Goal: Complete application form

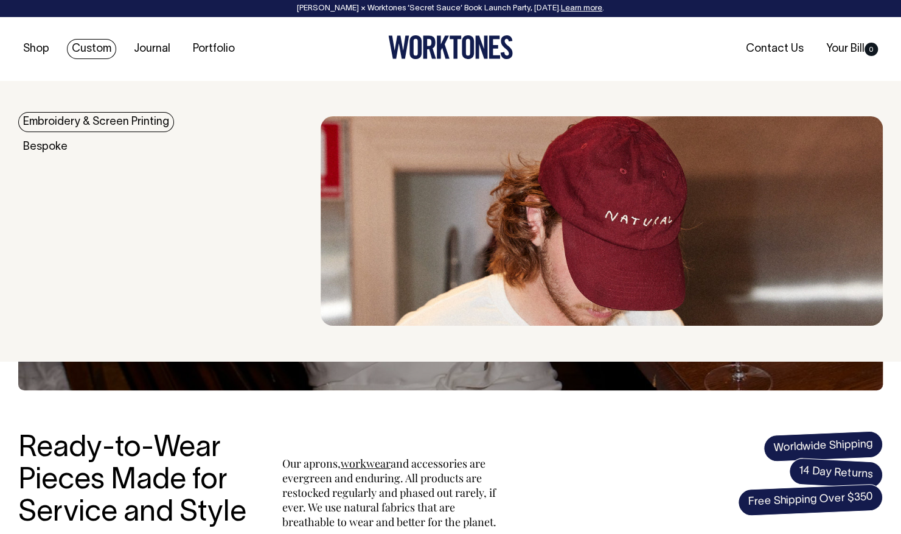
click at [100, 47] on link "Custom" at bounding box center [91, 49] width 49 height 20
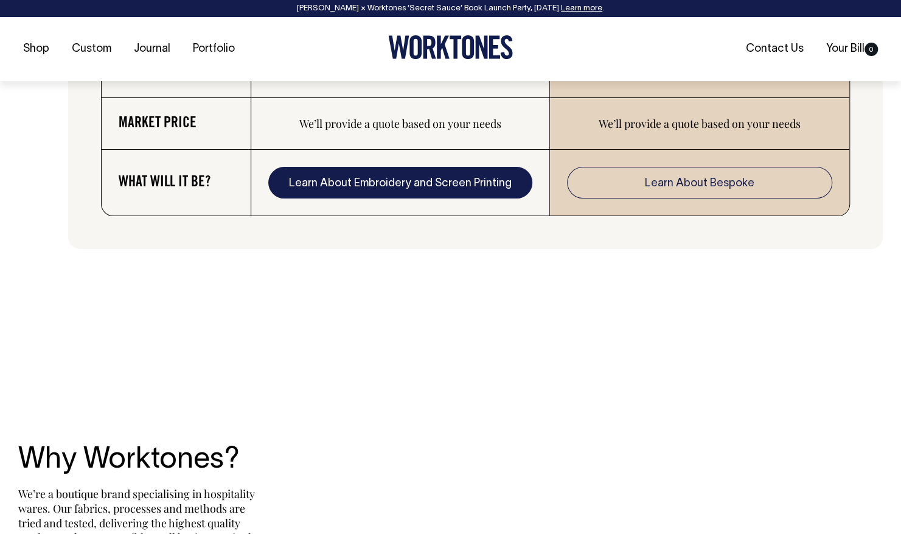
scroll to position [2214, 0]
click at [406, 172] on link "Learn About Embroidery and Screen Printing" at bounding box center [400, 182] width 265 height 32
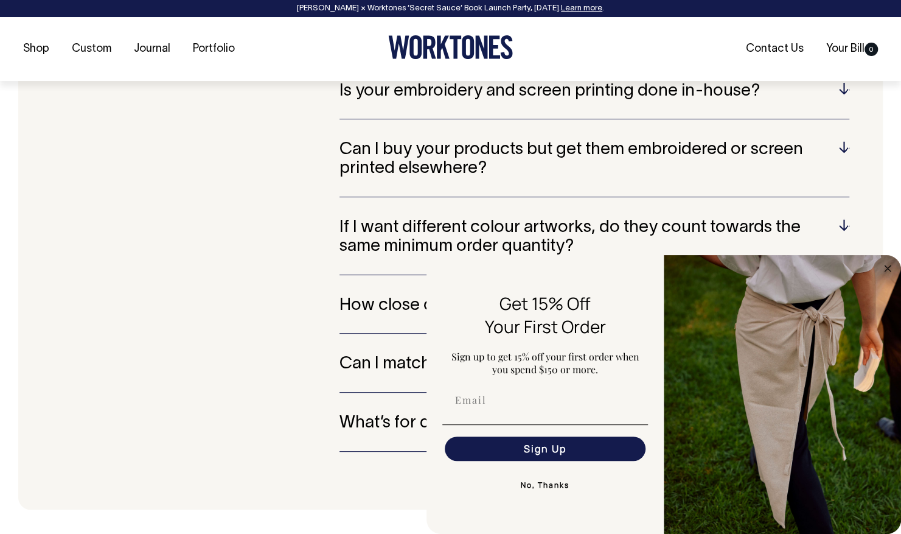
scroll to position [2702, 0]
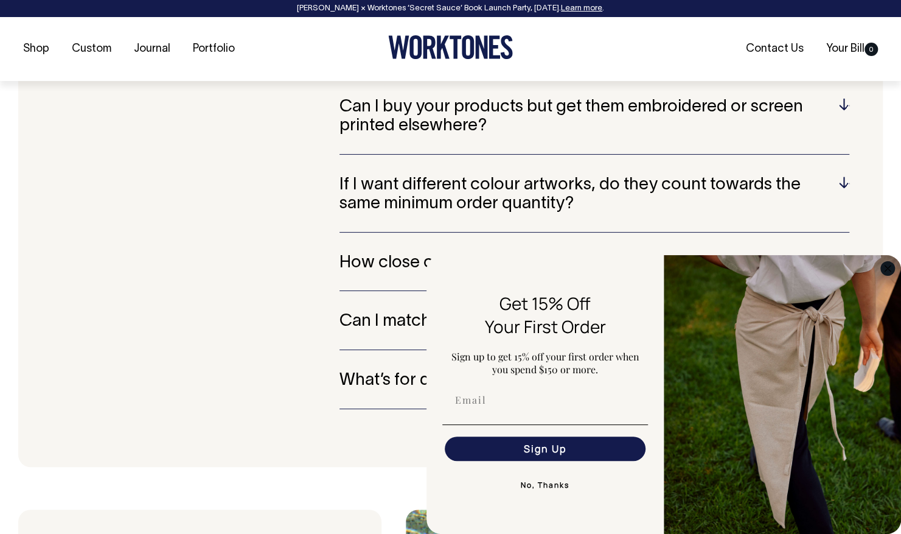
click at [889, 267] on circle "Close dialog" at bounding box center [888, 268] width 14 height 14
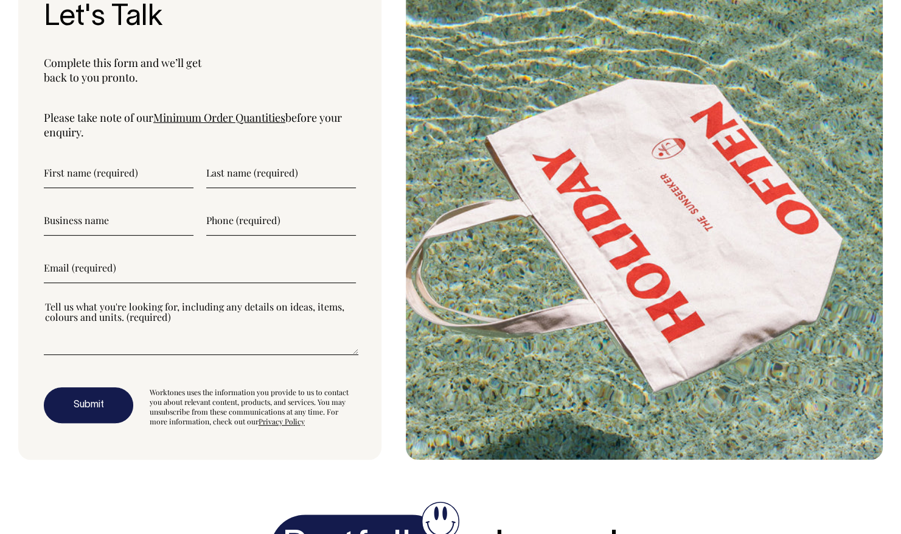
scroll to position [2944, 0]
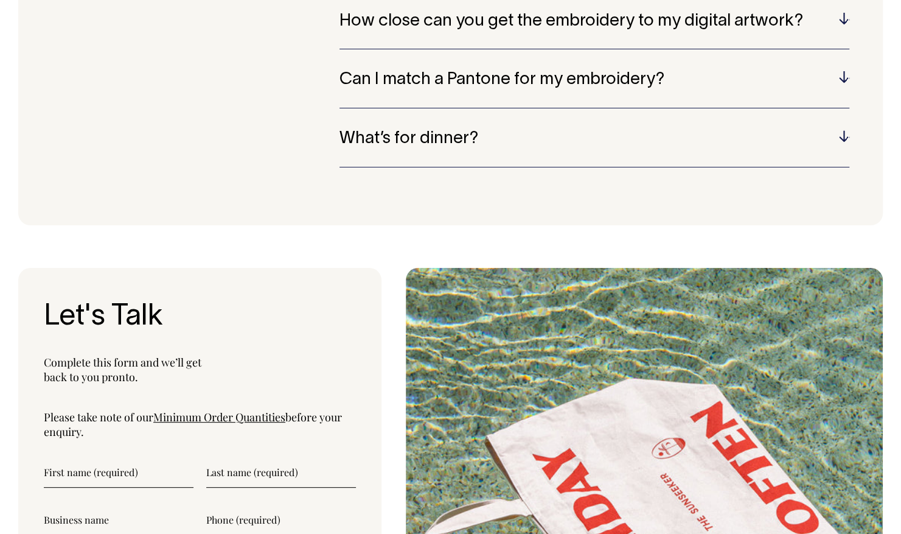
click at [843, 130] on h5 "What’s for dinner?" at bounding box center [595, 139] width 510 height 19
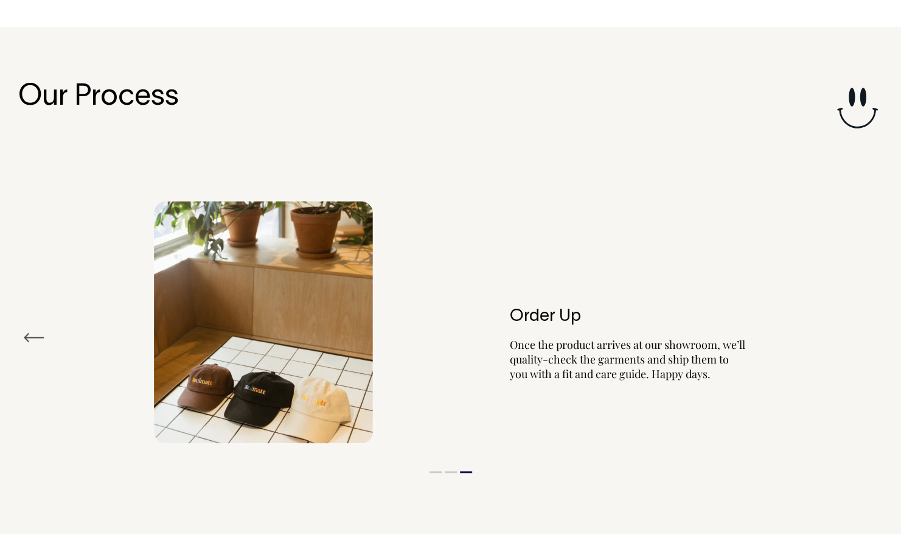
scroll to position [0, 0]
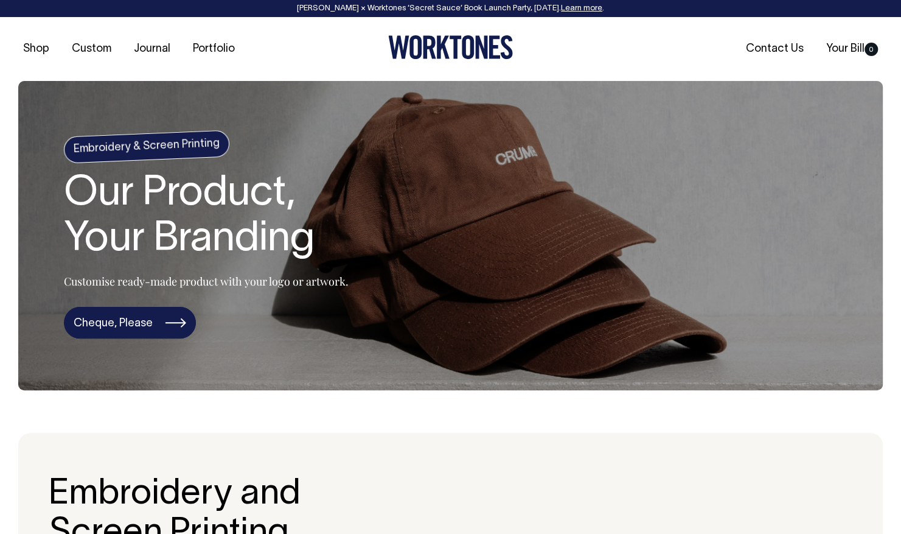
click at [124, 314] on link "Cheque, Please" at bounding box center [130, 323] width 132 height 32
click at [145, 320] on link "Cheque, Please" at bounding box center [130, 323] width 132 height 32
click at [413, 163] on section "Embroidery & Screen Printing Our Product, Your Branding Customise ready-made pr…" at bounding box center [450, 235] width 865 height 309
click at [179, 312] on link "Cheque, Please" at bounding box center [130, 323] width 132 height 32
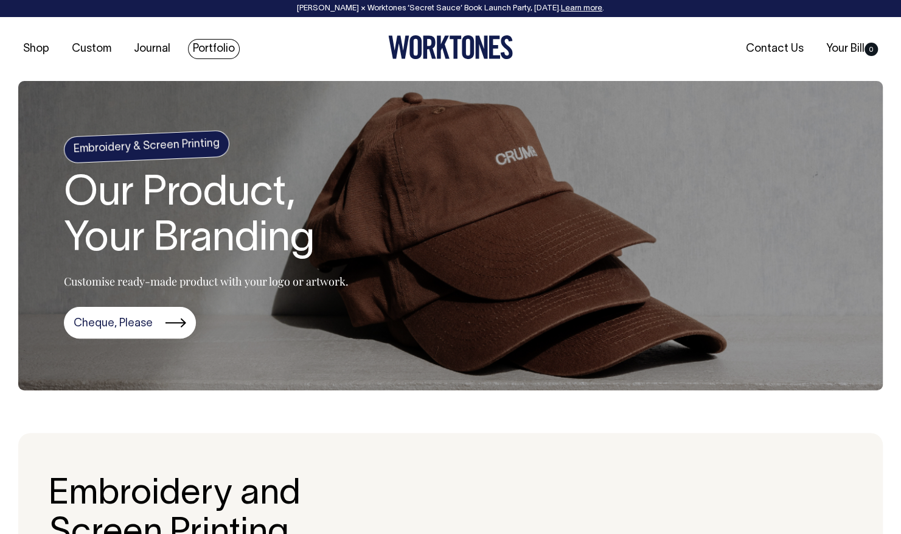
click at [215, 49] on link "Portfolio" at bounding box center [214, 49] width 52 height 20
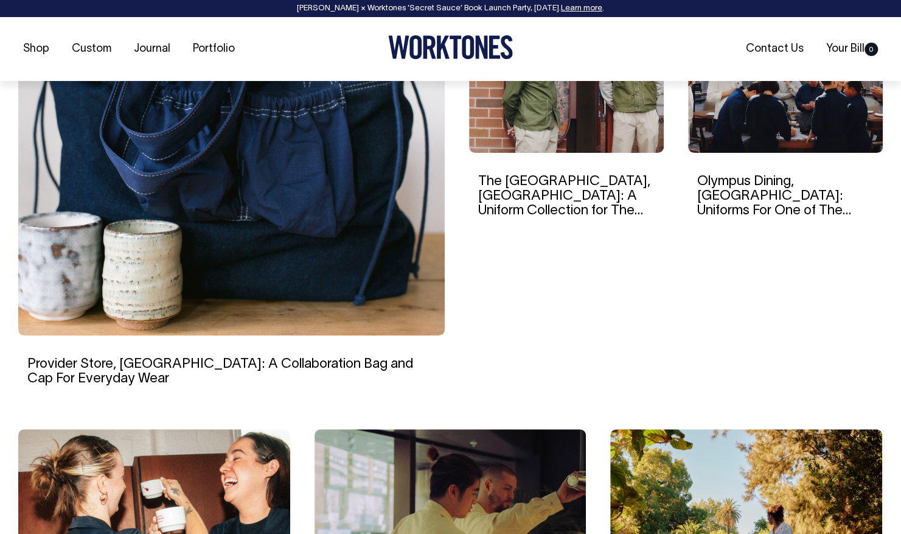
scroll to position [457, 0]
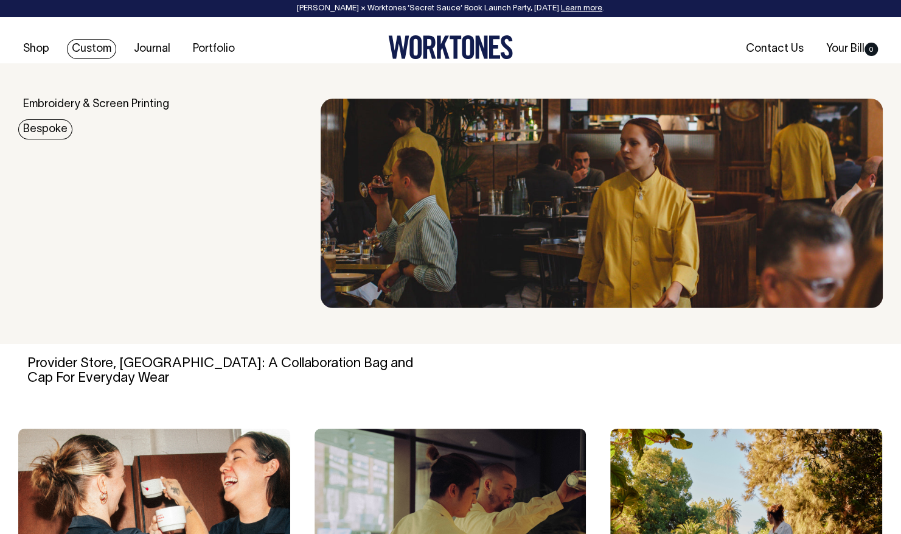
click at [40, 128] on link "Bespoke" at bounding box center [45, 129] width 54 height 20
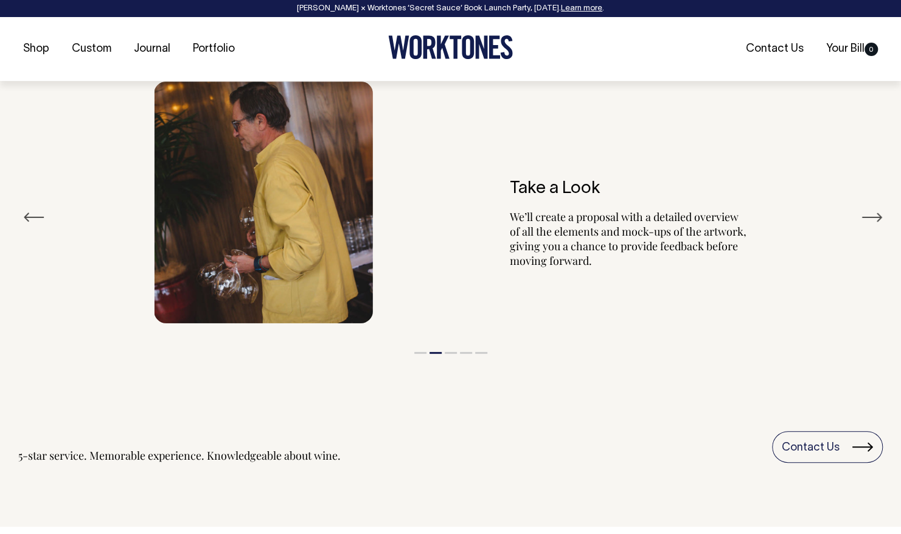
scroll to position [2199, 0]
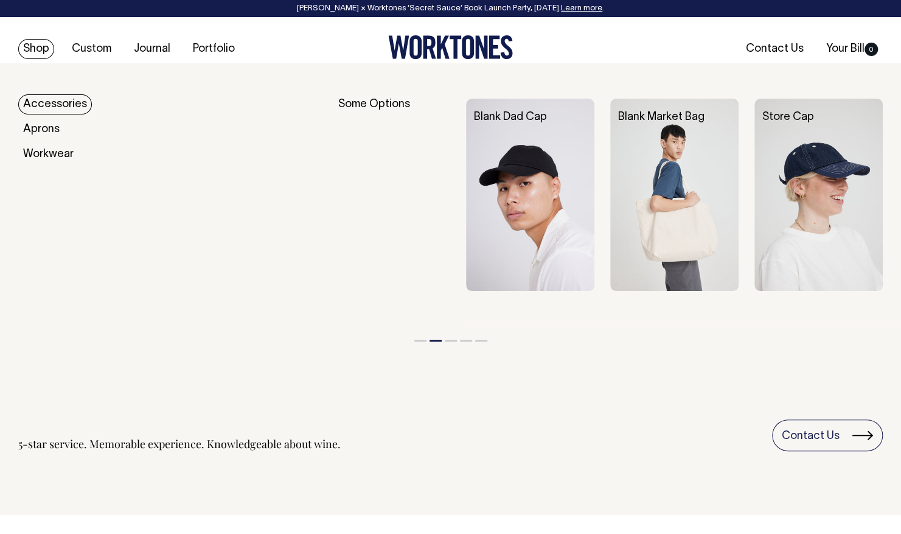
click at [30, 51] on link "Shop" at bounding box center [36, 49] width 36 height 20
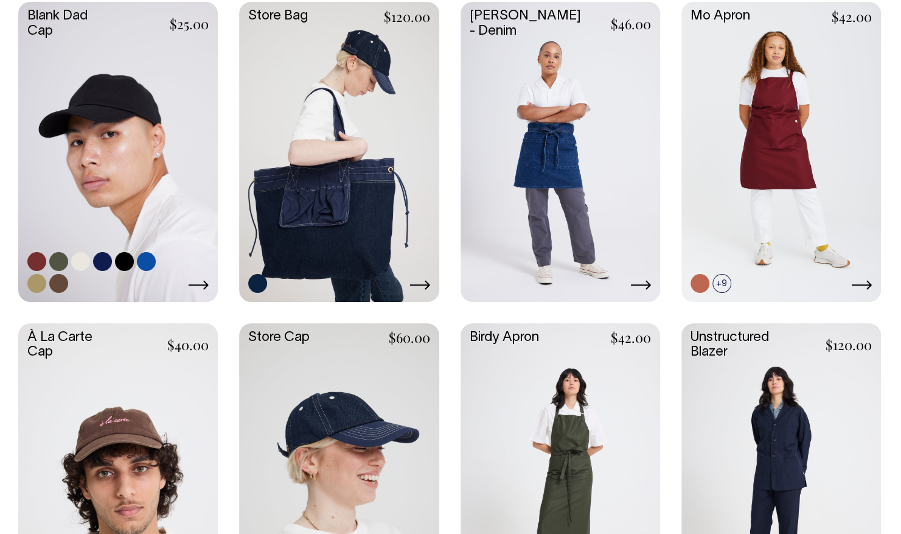
scroll to position [603, 0]
click at [125, 145] on link at bounding box center [118, 150] width 200 height 297
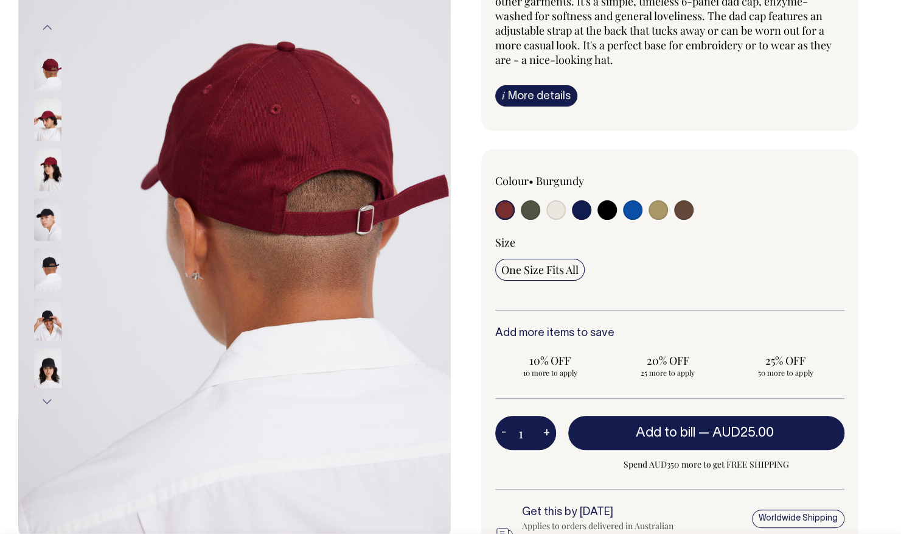
scroll to position [191, 0]
click at [556, 214] on input "radio" at bounding box center [555, 209] width 19 height 19
radio input "true"
select select "Natural"
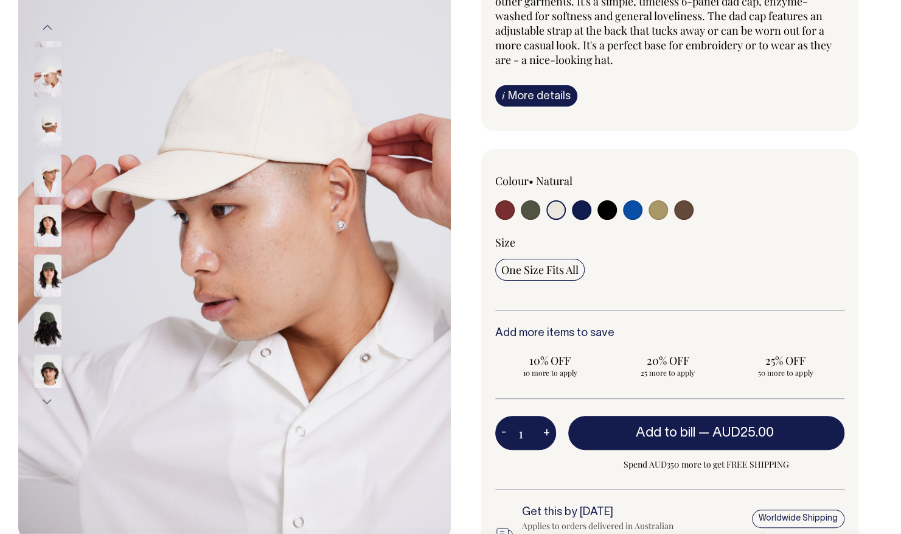
click at [635, 212] on input "radio" at bounding box center [632, 209] width 19 height 19
radio input "true"
select select "Worker Blue"
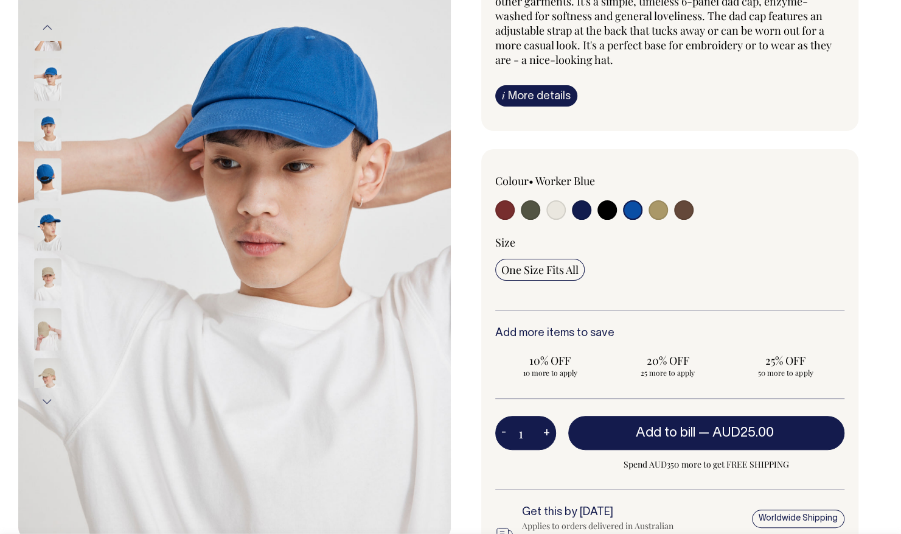
click at [685, 212] on input "radio" at bounding box center [683, 209] width 19 height 19
radio input "true"
select select "Espresso"
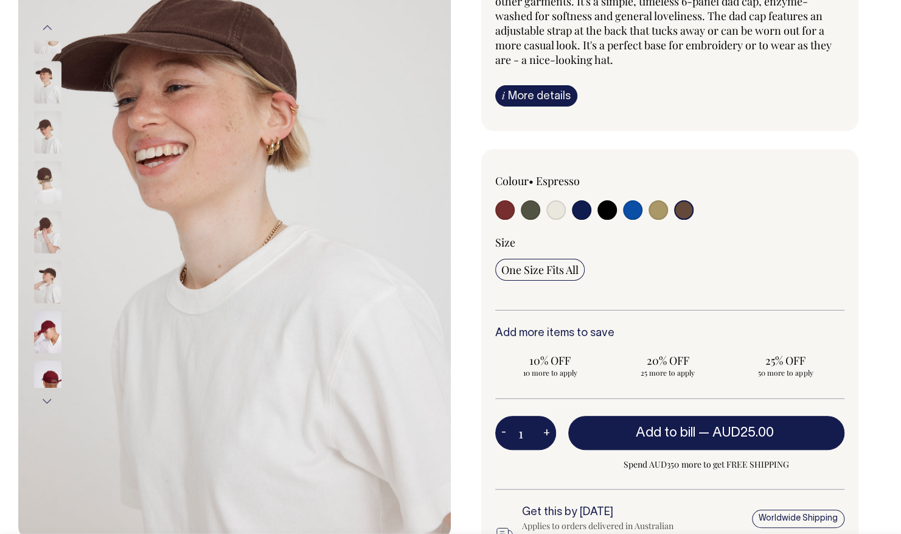
click at [563, 211] on input "radio" at bounding box center [555, 209] width 19 height 19
radio input "true"
select select "Natural"
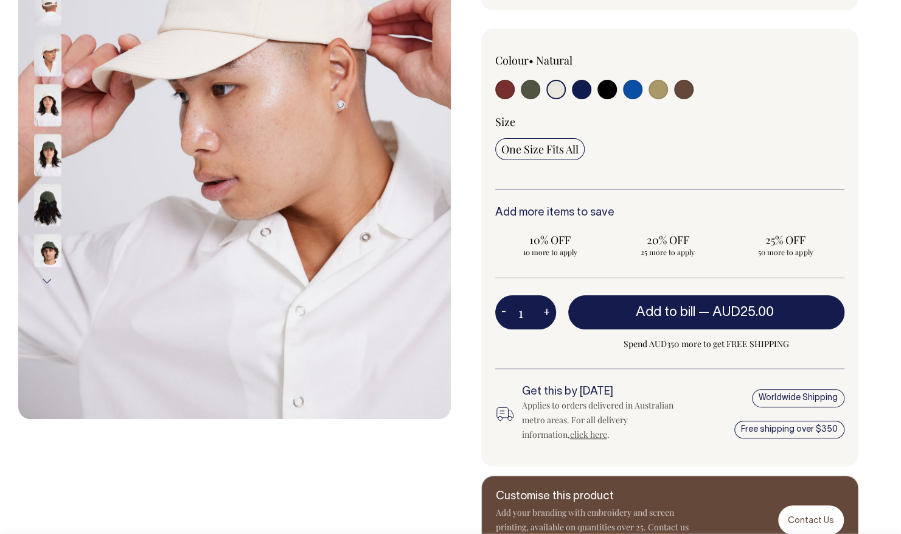
scroll to position [311, 0]
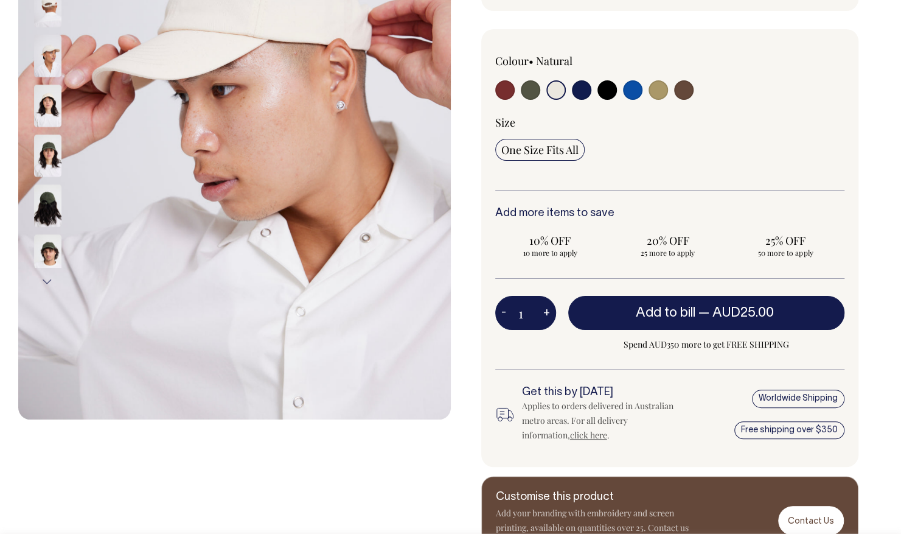
click at [630, 89] on input "radio" at bounding box center [632, 89] width 19 height 19
radio input "true"
select select "Worker Blue"
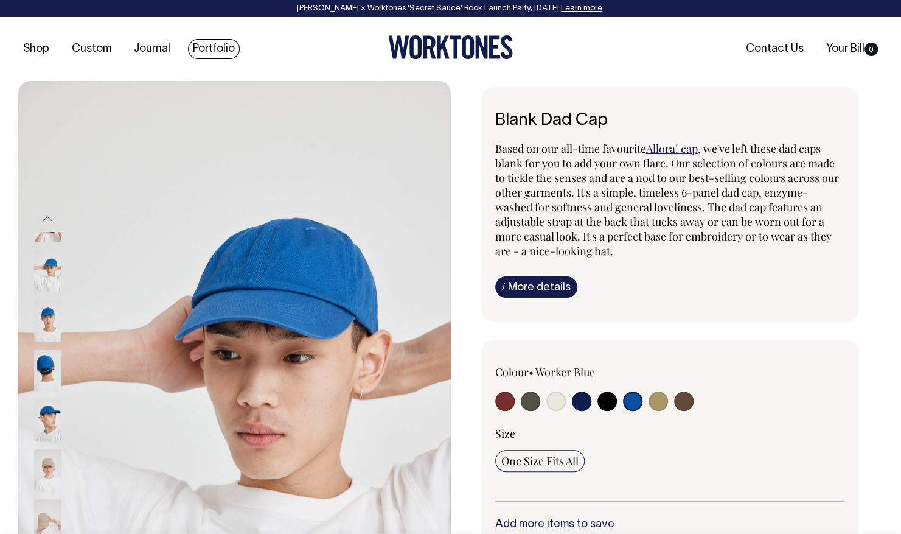
click at [209, 52] on link "Portfolio" at bounding box center [214, 49] width 52 height 20
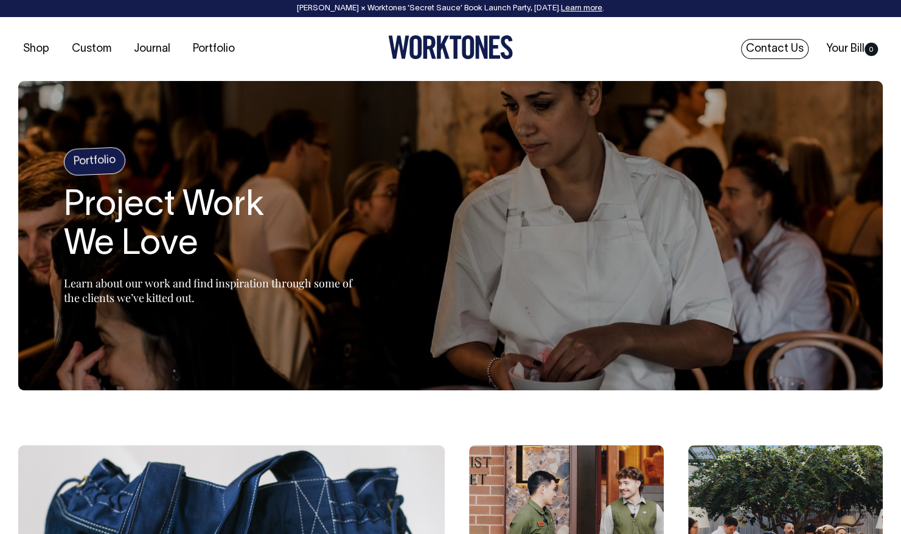
click at [769, 50] on link "Contact Us" at bounding box center [775, 49] width 68 height 20
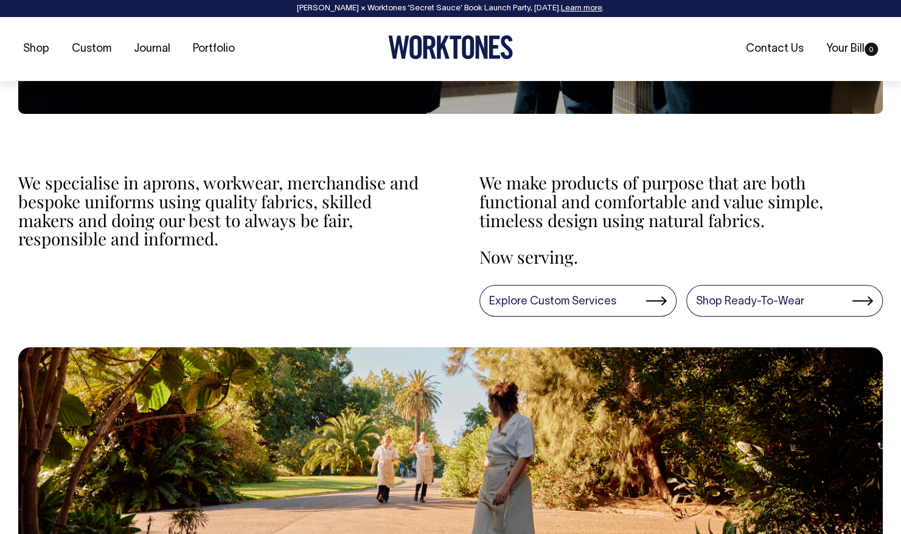
scroll to position [383, 0]
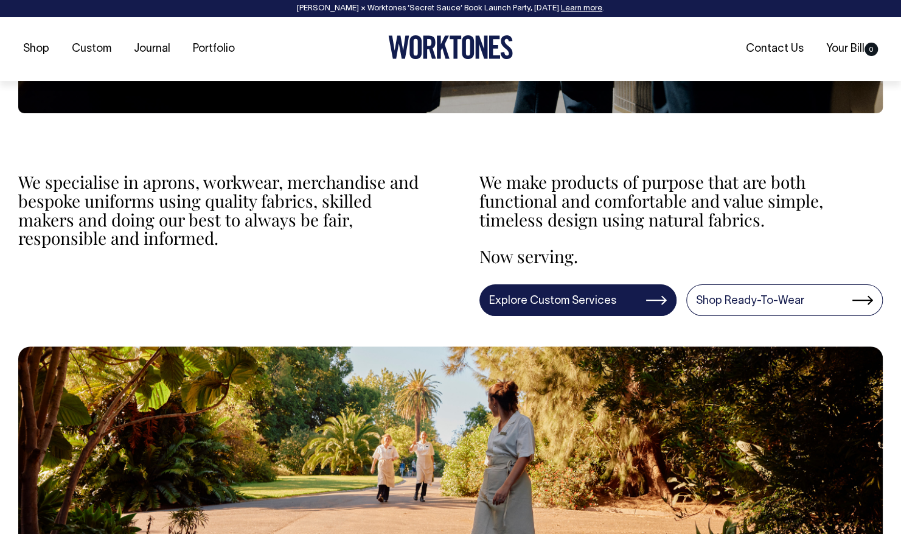
click at [537, 295] on link "Explore Custom Services" at bounding box center [578, 300] width 197 height 32
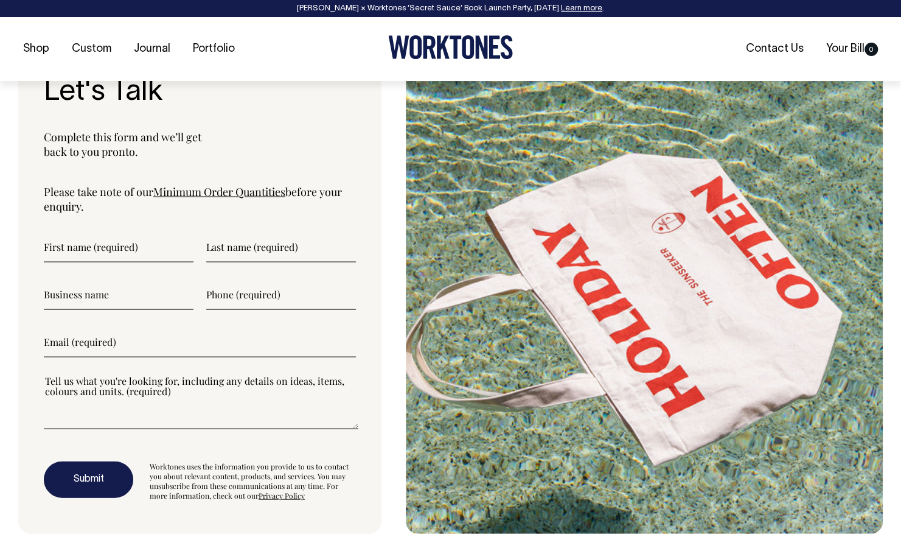
scroll to position [3981, 0]
click at [105, 241] on input"] "text" at bounding box center [119, 246] width 150 height 30
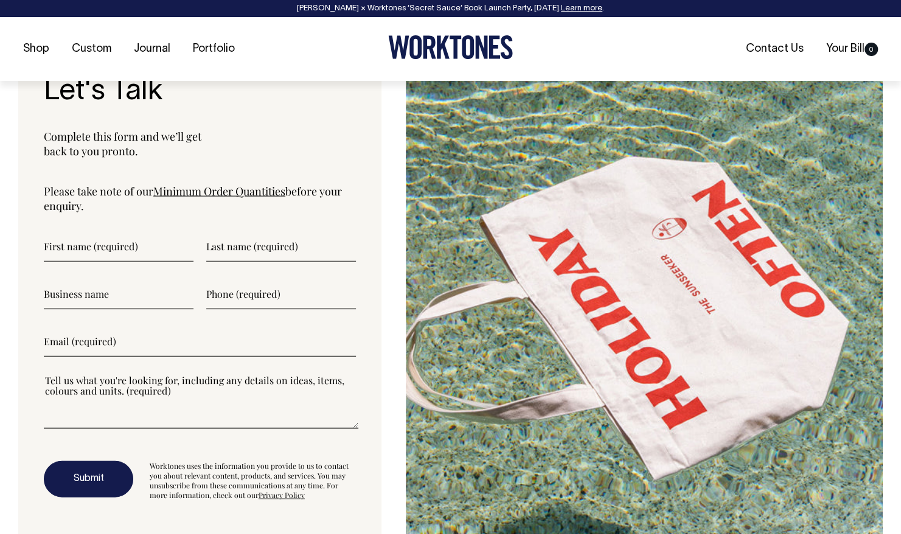
click at [116, 248] on input"] "text" at bounding box center [119, 246] width 150 height 30
type input"] "Laura"
type input"] "McInnes"
click at [111, 290] on input"] "text" at bounding box center [119, 293] width 150 height 30
type input"] "HER.dietitian"
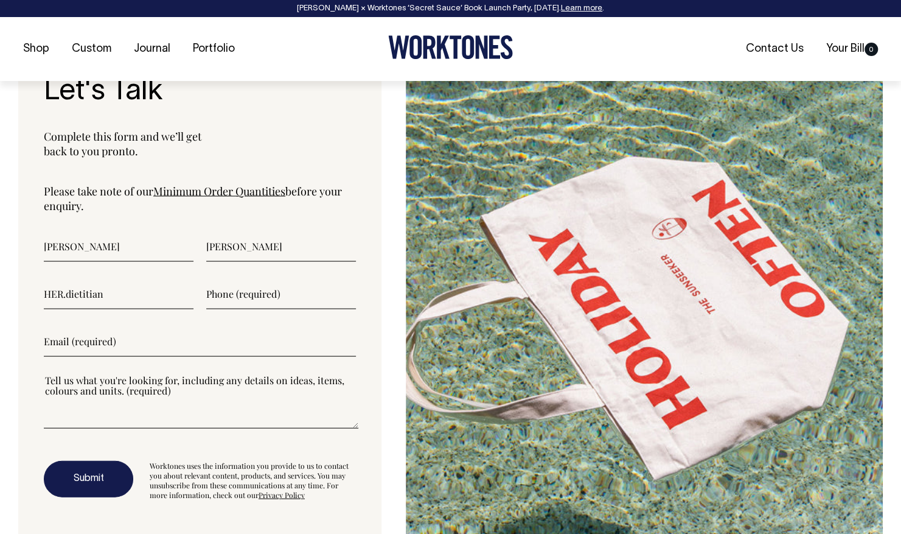
click at [285, 288] on input"] "text" at bounding box center [281, 293] width 150 height 30
type input"] "0400191704"
click at [192, 343] on input"] "email" at bounding box center [200, 341] width 312 height 30
type input"] "admin@herdietitian.com.au"
click at [340, 394] on textarea"] at bounding box center [201, 400] width 315 height 55
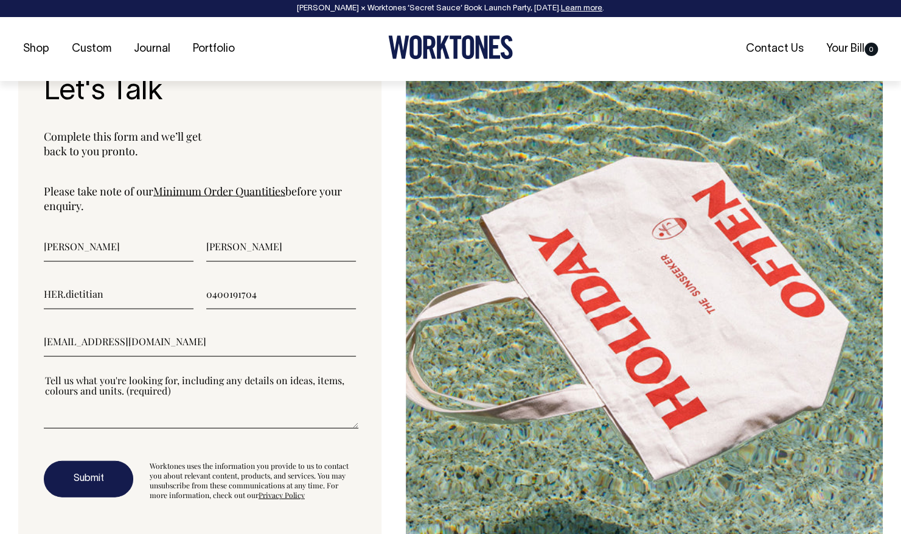
click at [261, 389] on textarea"] at bounding box center [201, 400] width 315 height 55
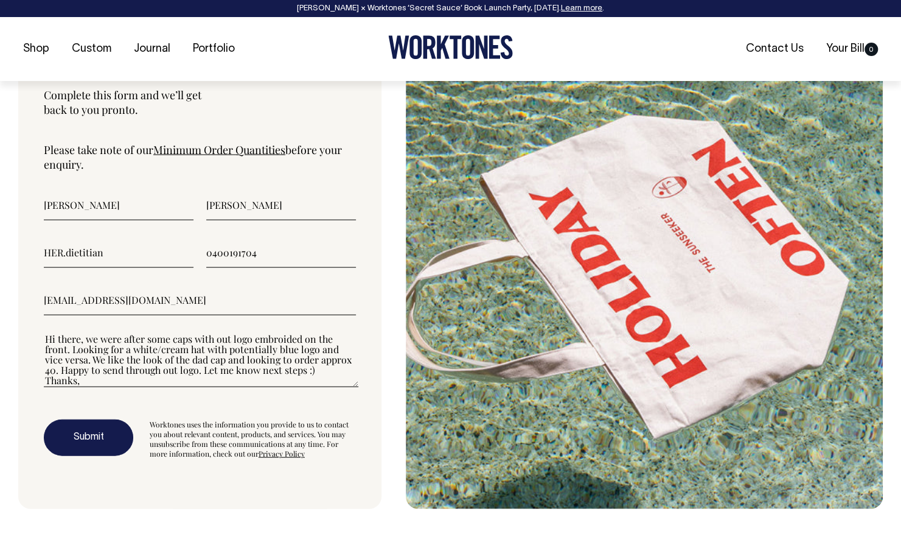
scroll to position [10, 0]
type textarea"] "Hi there, we were after some caps with out logo embroided on the front. Looking…"
click at [85, 436] on button "Submit" at bounding box center [88, 437] width 89 height 37
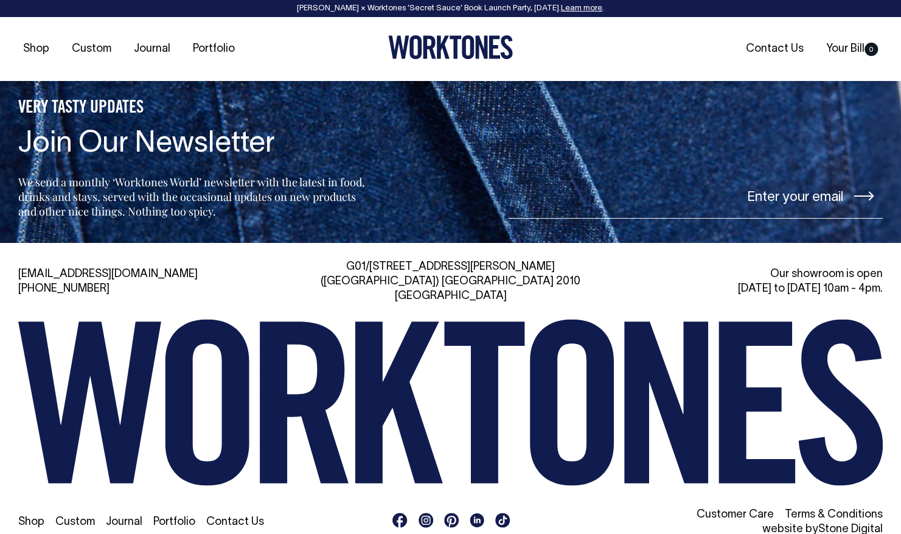
scroll to position [4989, 0]
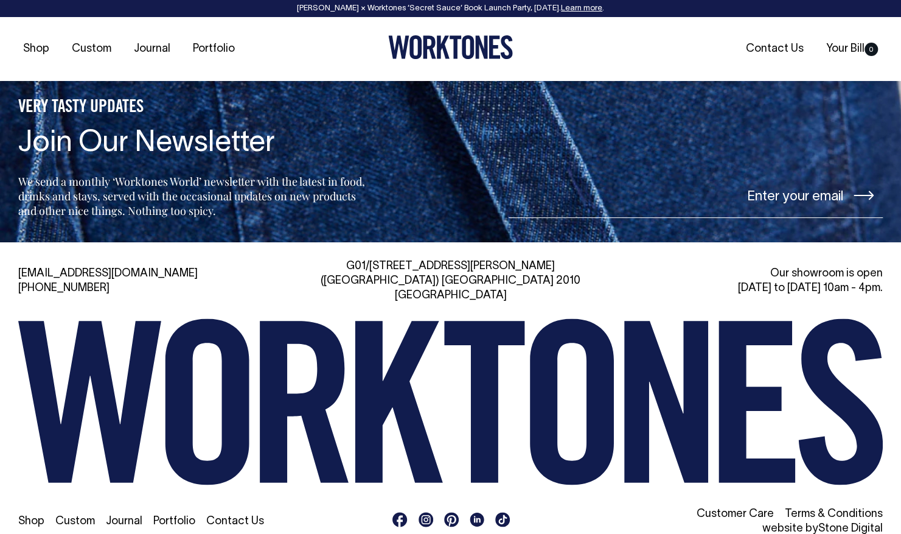
click at [422, 512] on rect at bounding box center [426, 519] width 15 height 15
